Goal: Task Accomplishment & Management: Manage account settings

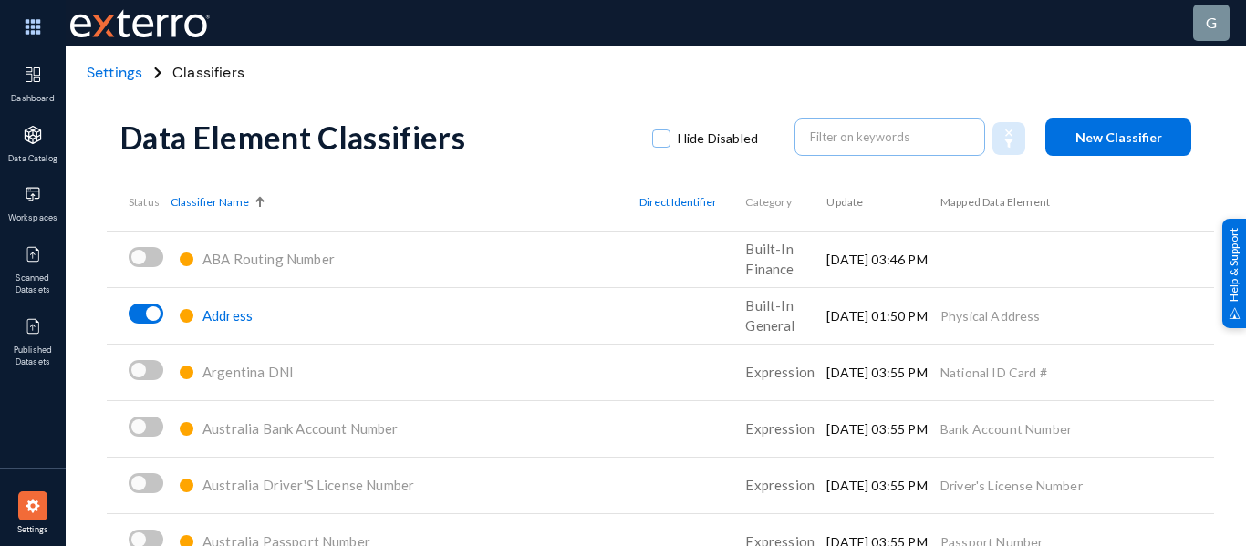
click at [237, 317] on span "Address" at bounding box center [227, 315] width 50 height 16
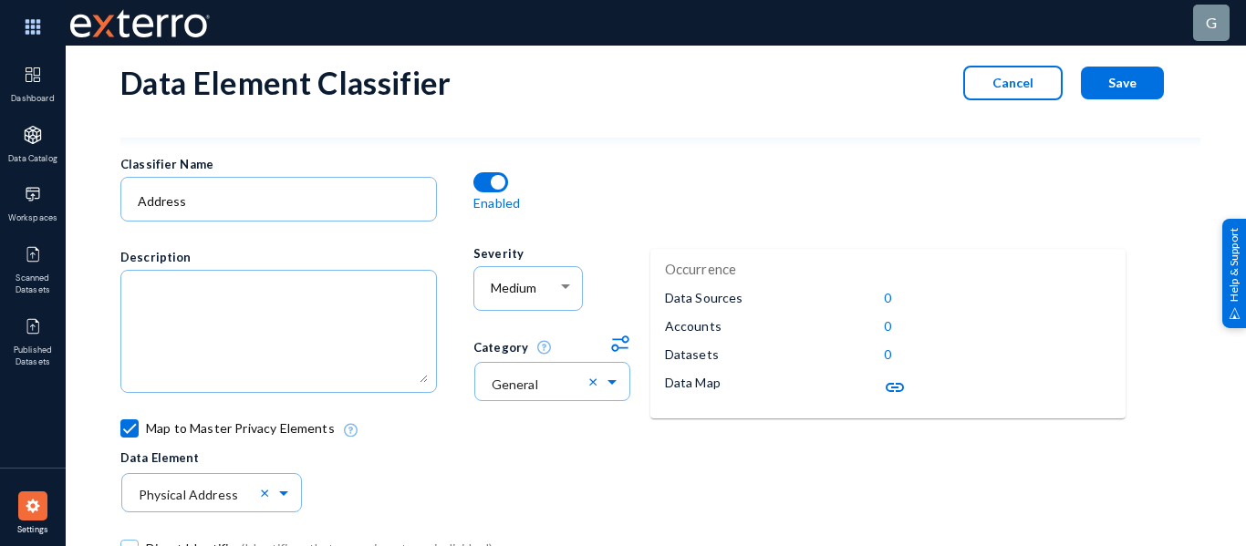
click at [1007, 95] on button "Cancel" at bounding box center [1012, 83] width 99 height 35
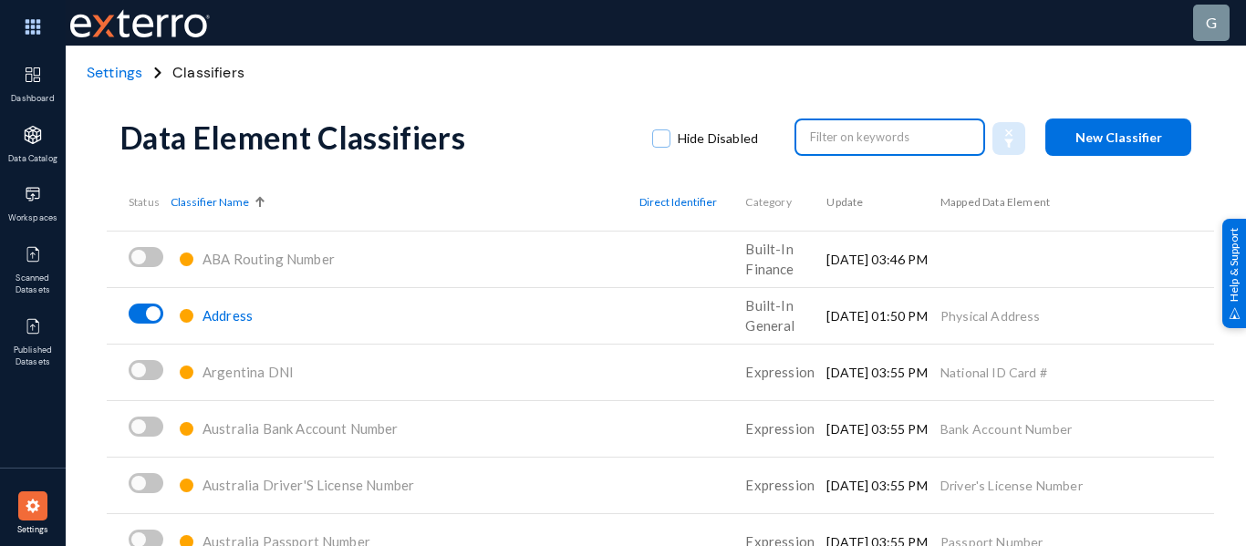
click at [895, 131] on input "text" at bounding box center [890, 136] width 161 height 27
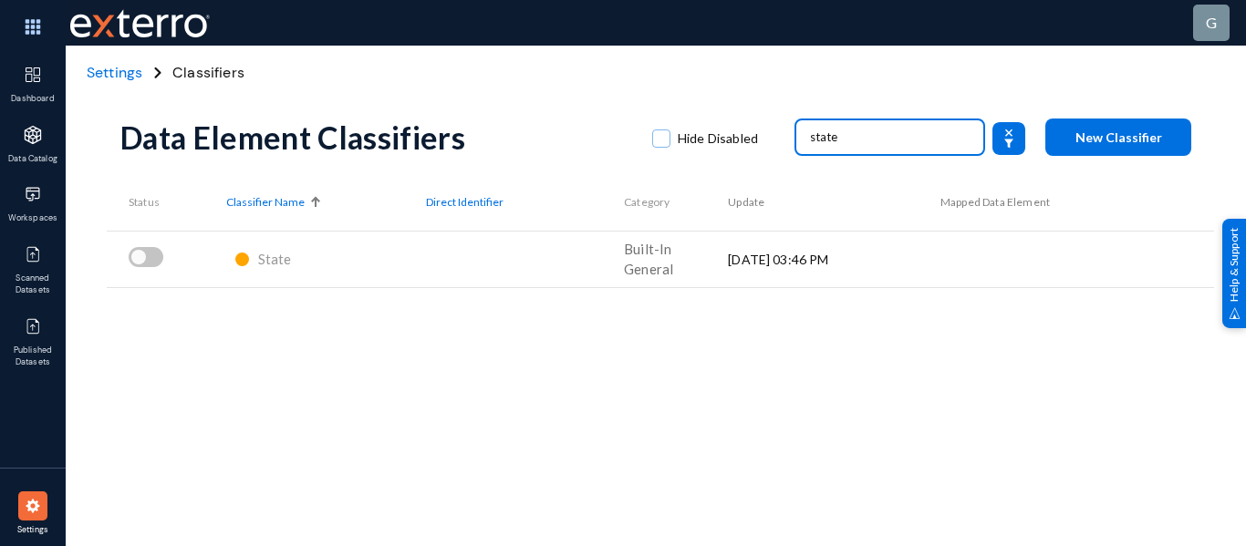
type input "state"
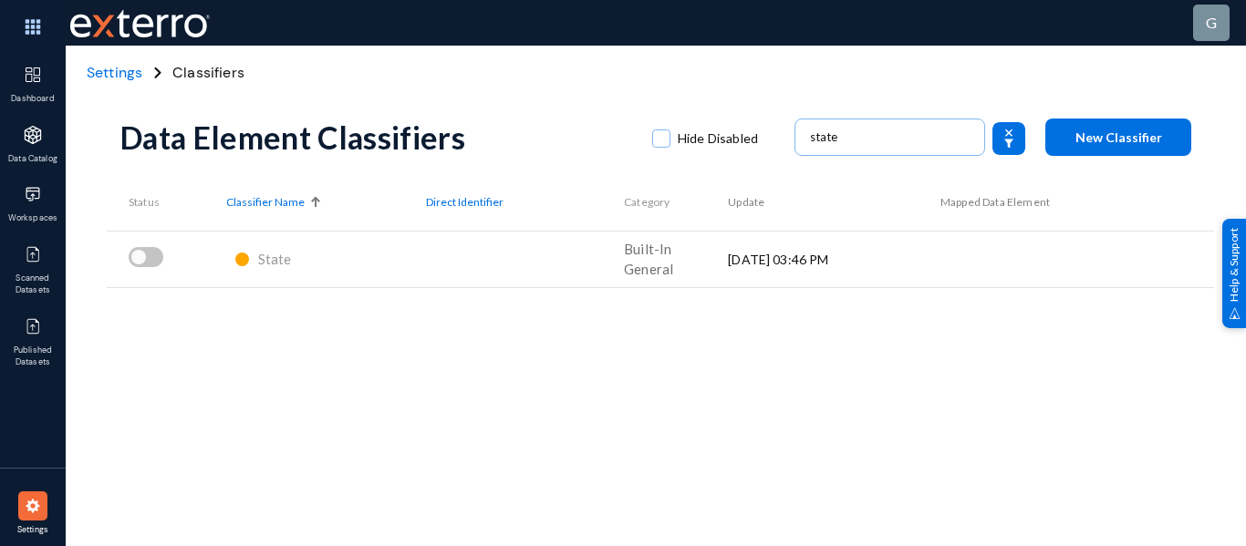
click at [288, 261] on div "State" at bounding box center [326, 260] width 200 height 32
click at [283, 261] on span "State" at bounding box center [275, 259] width 34 height 16
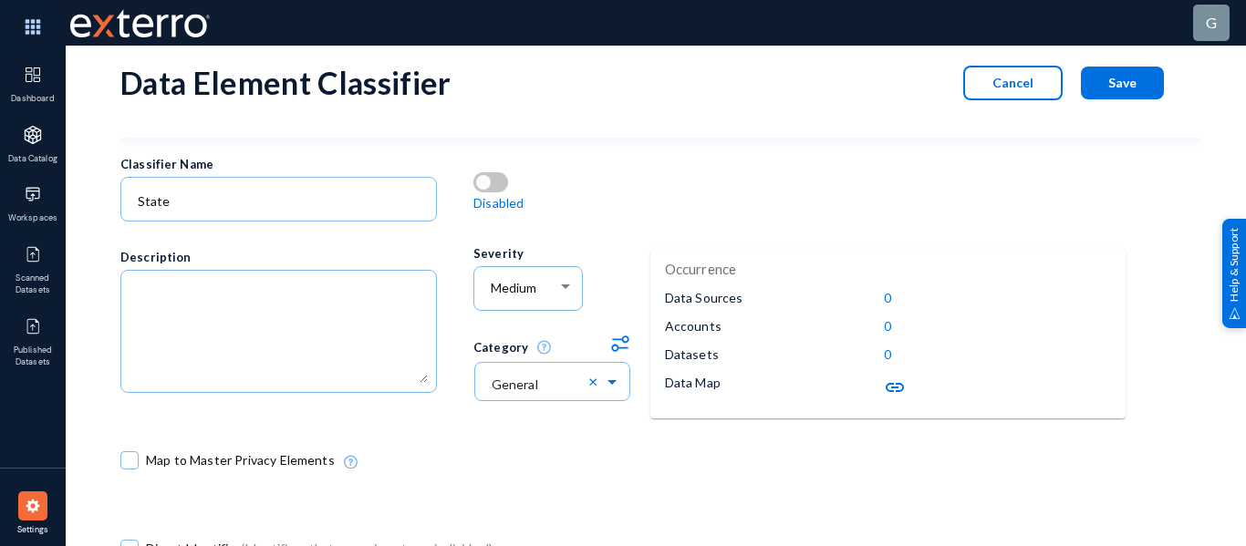
click at [129, 457] on span at bounding box center [129, 461] width 18 height 18
click at [129, 469] on input "Map to Master Privacy Elements" at bounding box center [130, 470] width 2 height 2
checkbox input "true"
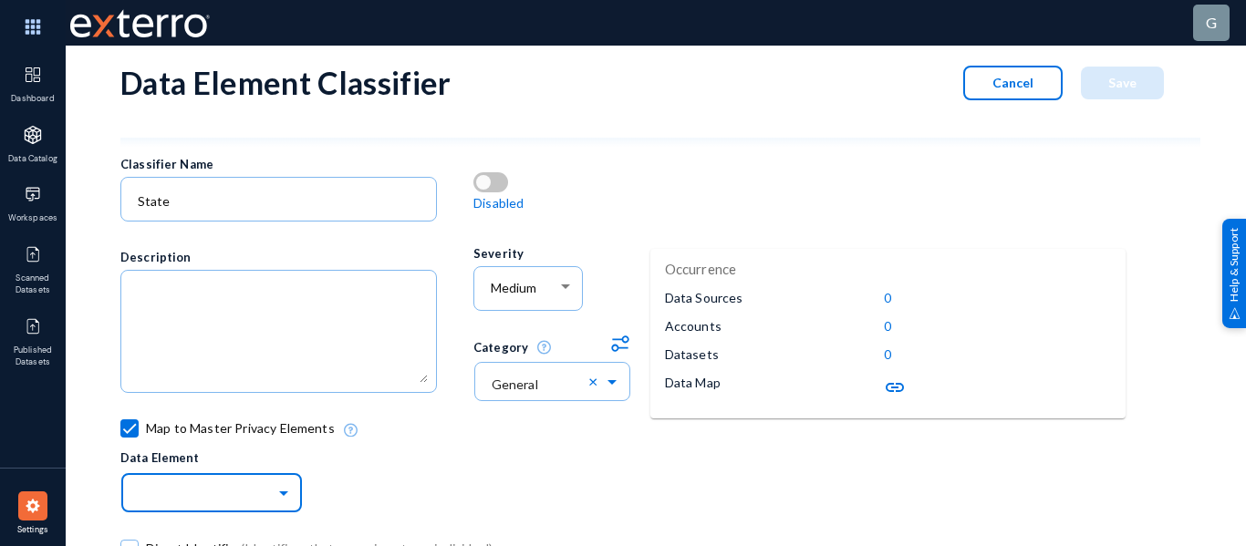
click at [177, 486] on input "text" at bounding box center [221, 492] width 164 height 31
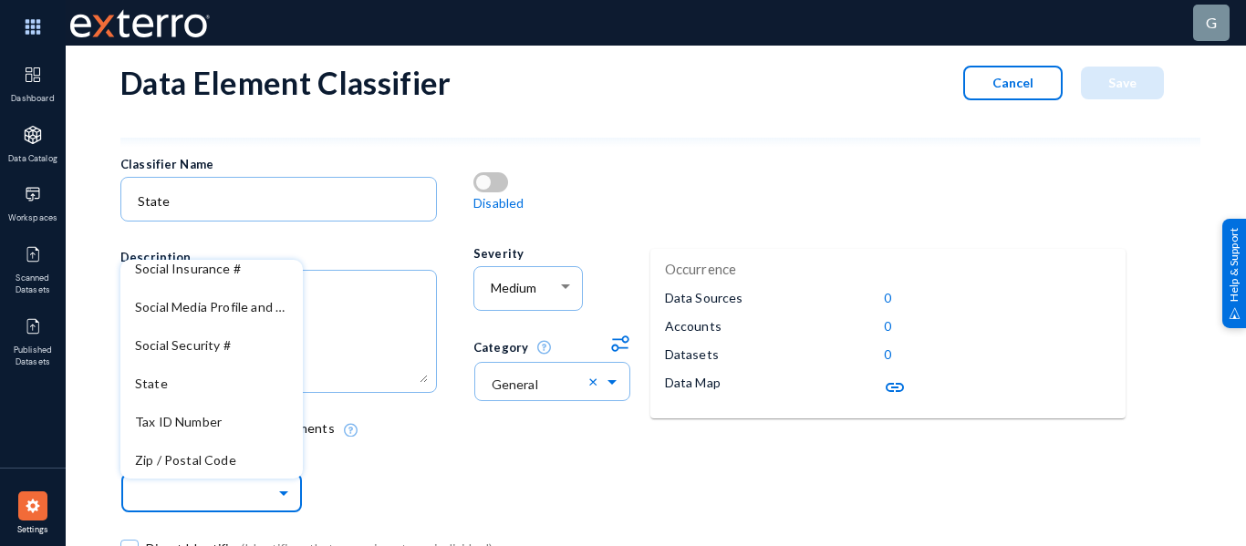
scroll to position [662, 0]
click at [193, 386] on div "State" at bounding box center [211, 383] width 182 height 38
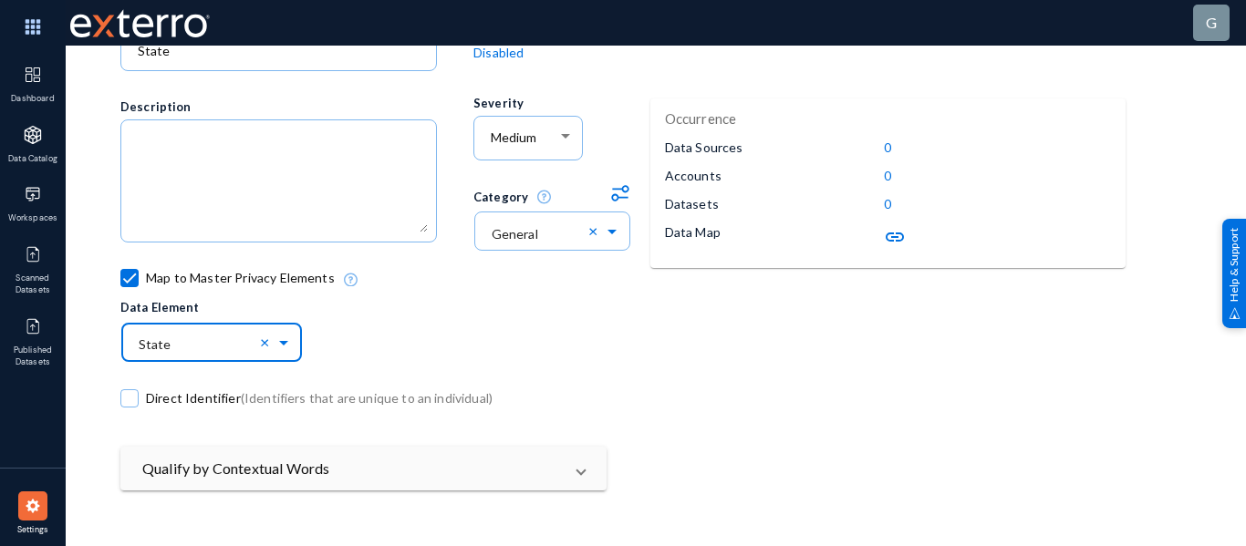
scroll to position [0, 0]
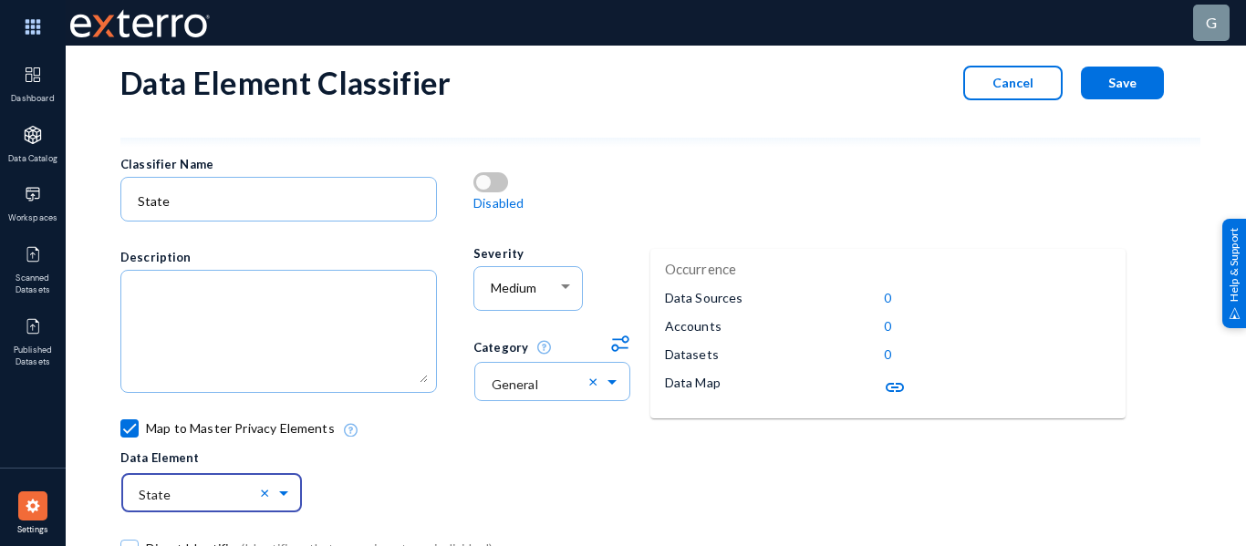
click at [1110, 85] on span "Save" at bounding box center [1122, 83] width 28 height 16
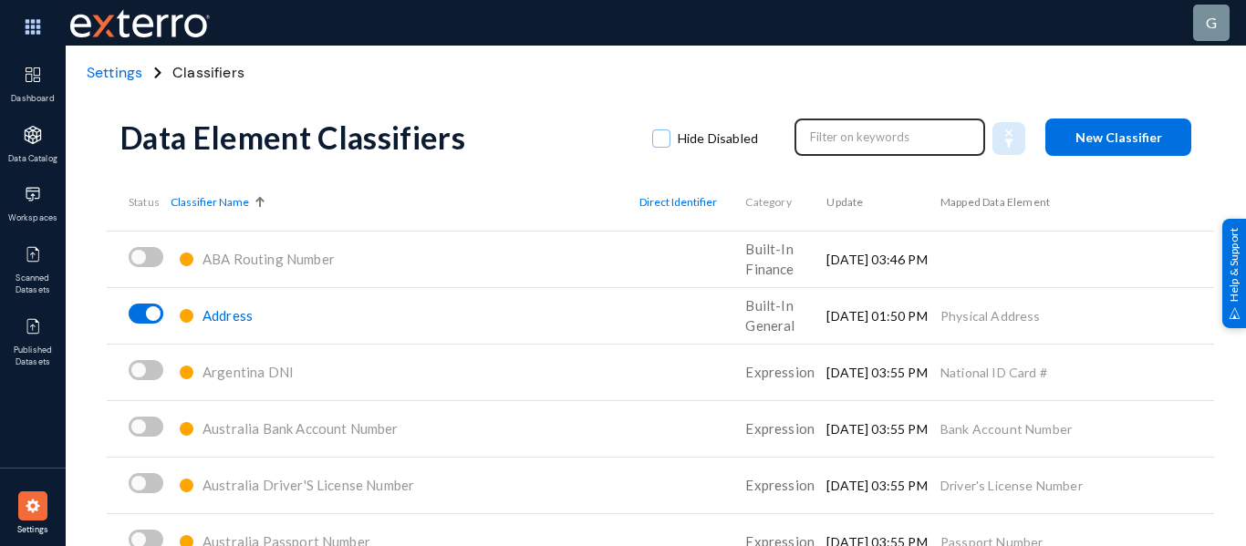
click at [857, 135] on input "text" at bounding box center [890, 136] width 161 height 27
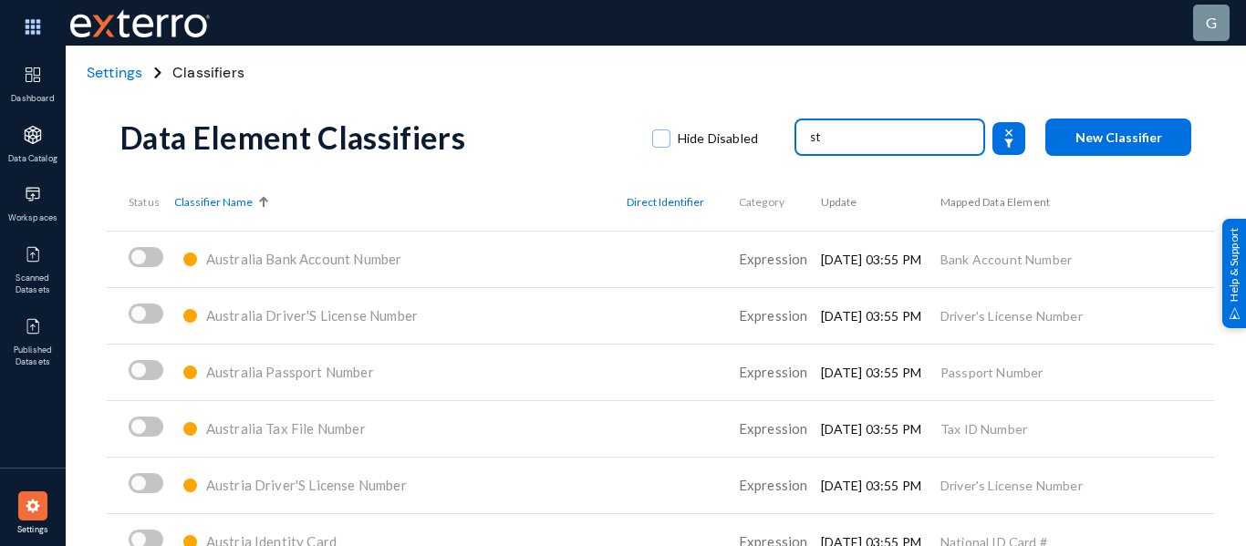
type input "s"
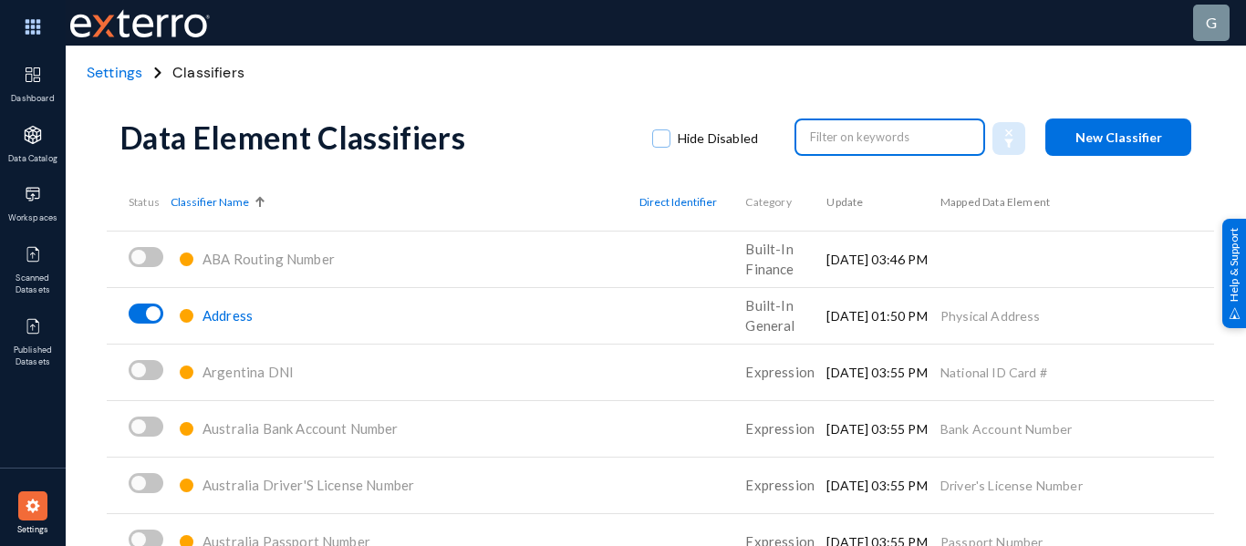
click at [322, 252] on span "ABA Routing Number" at bounding box center [268, 259] width 132 height 16
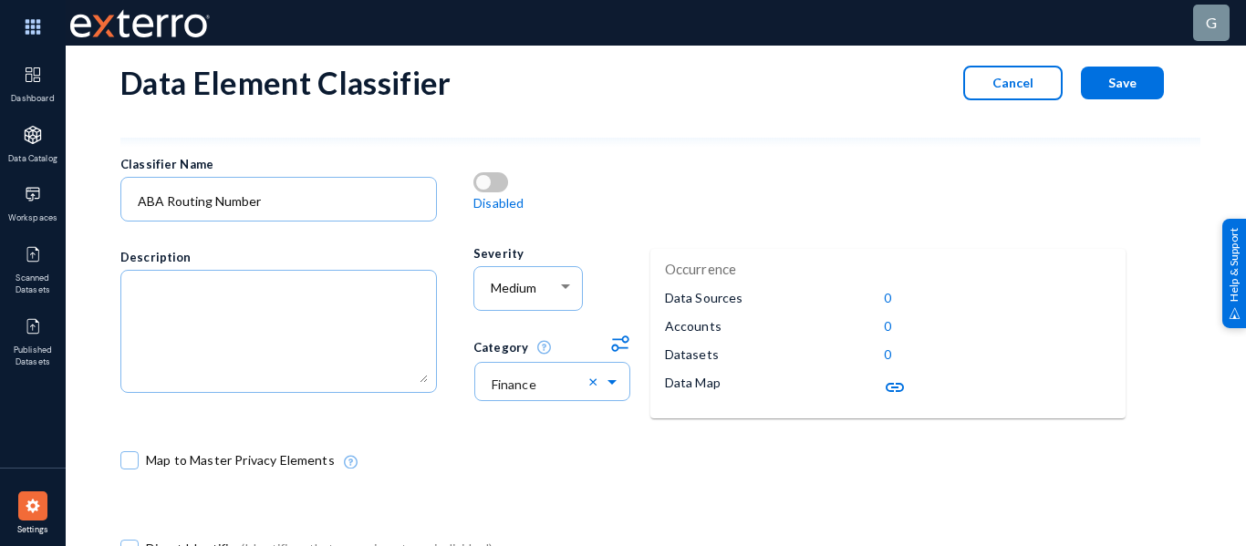
click at [126, 461] on span at bounding box center [129, 461] width 18 height 18
click at [129, 469] on input "Map to Master Privacy Elements" at bounding box center [130, 470] width 2 height 2
checkbox input "true"
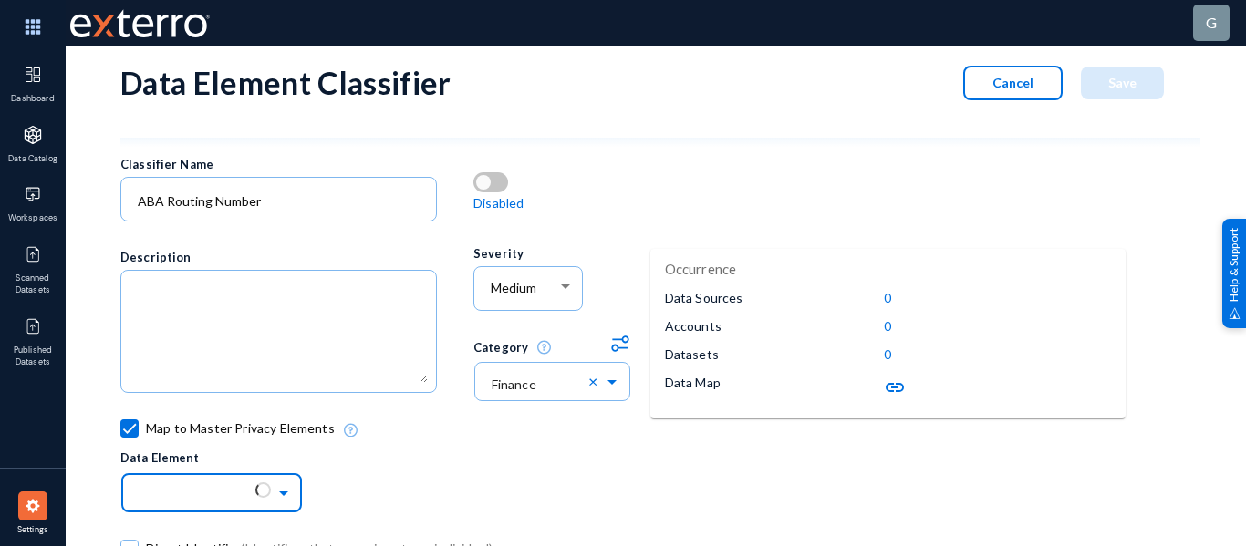
click at [166, 487] on input "text" at bounding box center [221, 492] width 164 height 31
click at [528, 460] on div "Map to Master Privacy Elements Data Element" at bounding box center [561, 465] width 882 height 88
click at [1023, 72] on button "Cancel" at bounding box center [1012, 83] width 99 height 35
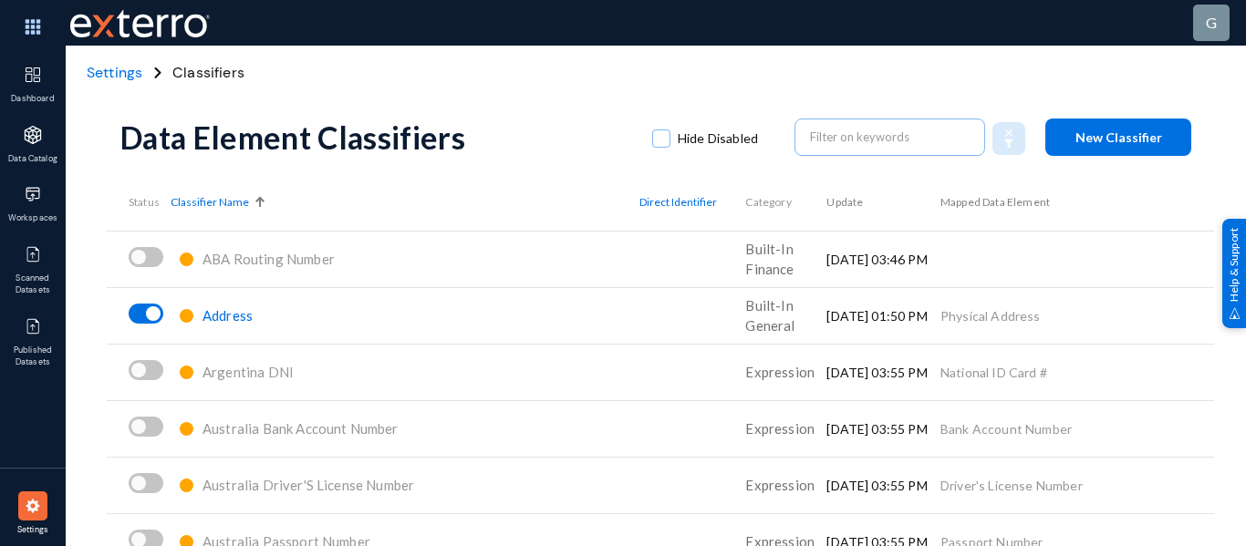
click at [234, 316] on span "Address" at bounding box center [227, 315] width 50 height 16
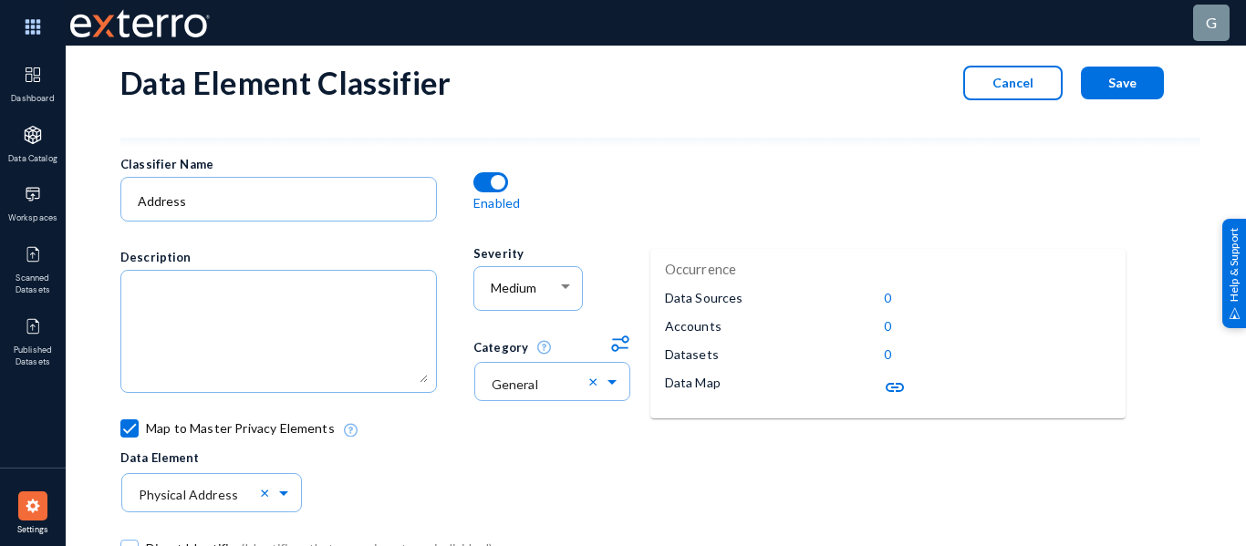
click at [995, 88] on span "Cancel" at bounding box center [1012, 83] width 41 height 16
